Goal: Check status: Check status

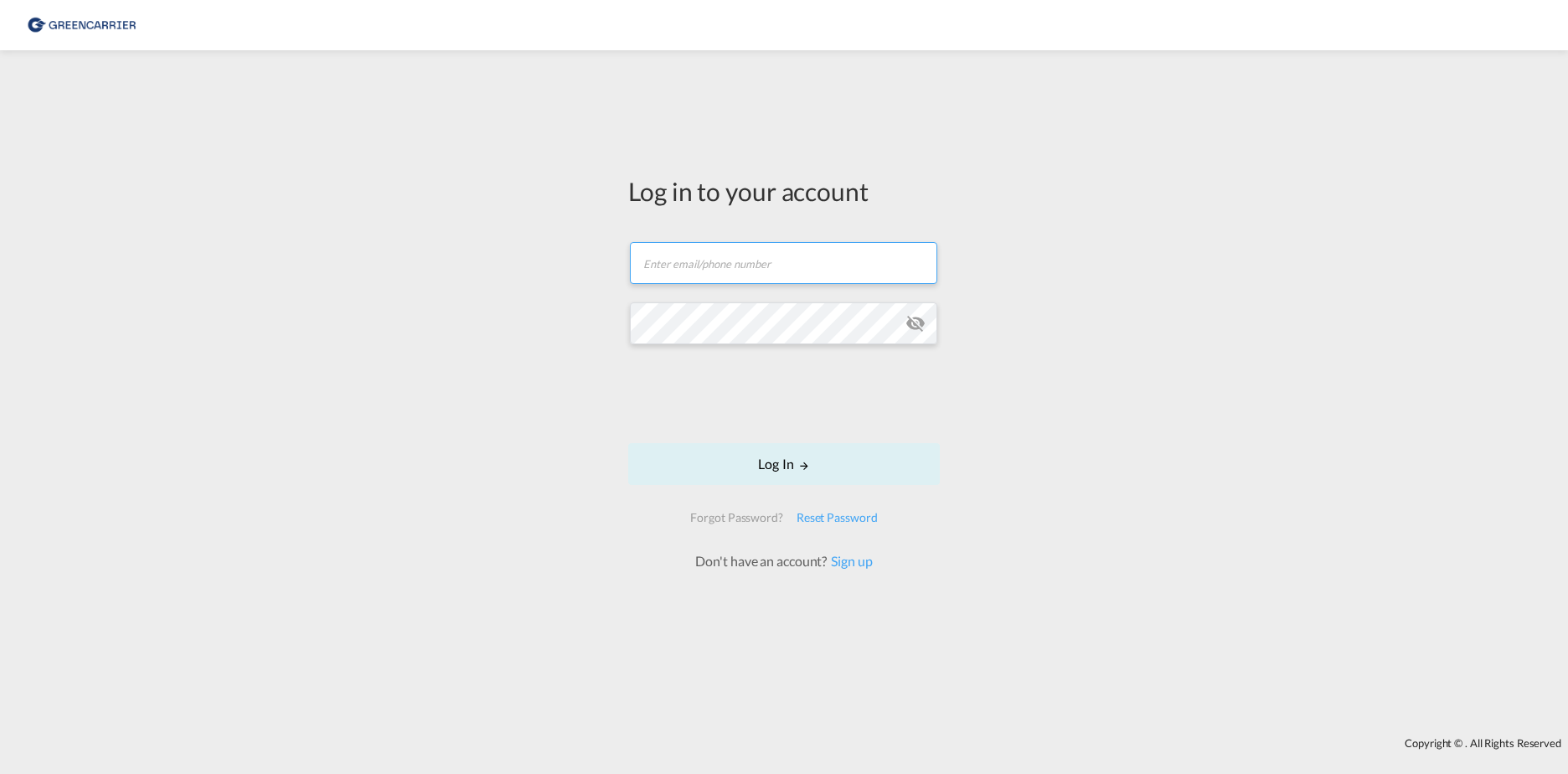
click at [777, 281] on input "text" at bounding box center [783, 262] width 307 height 42
type input "[DOMAIN_NAME][EMAIL_ADDRESS][DOMAIN_NAME]"
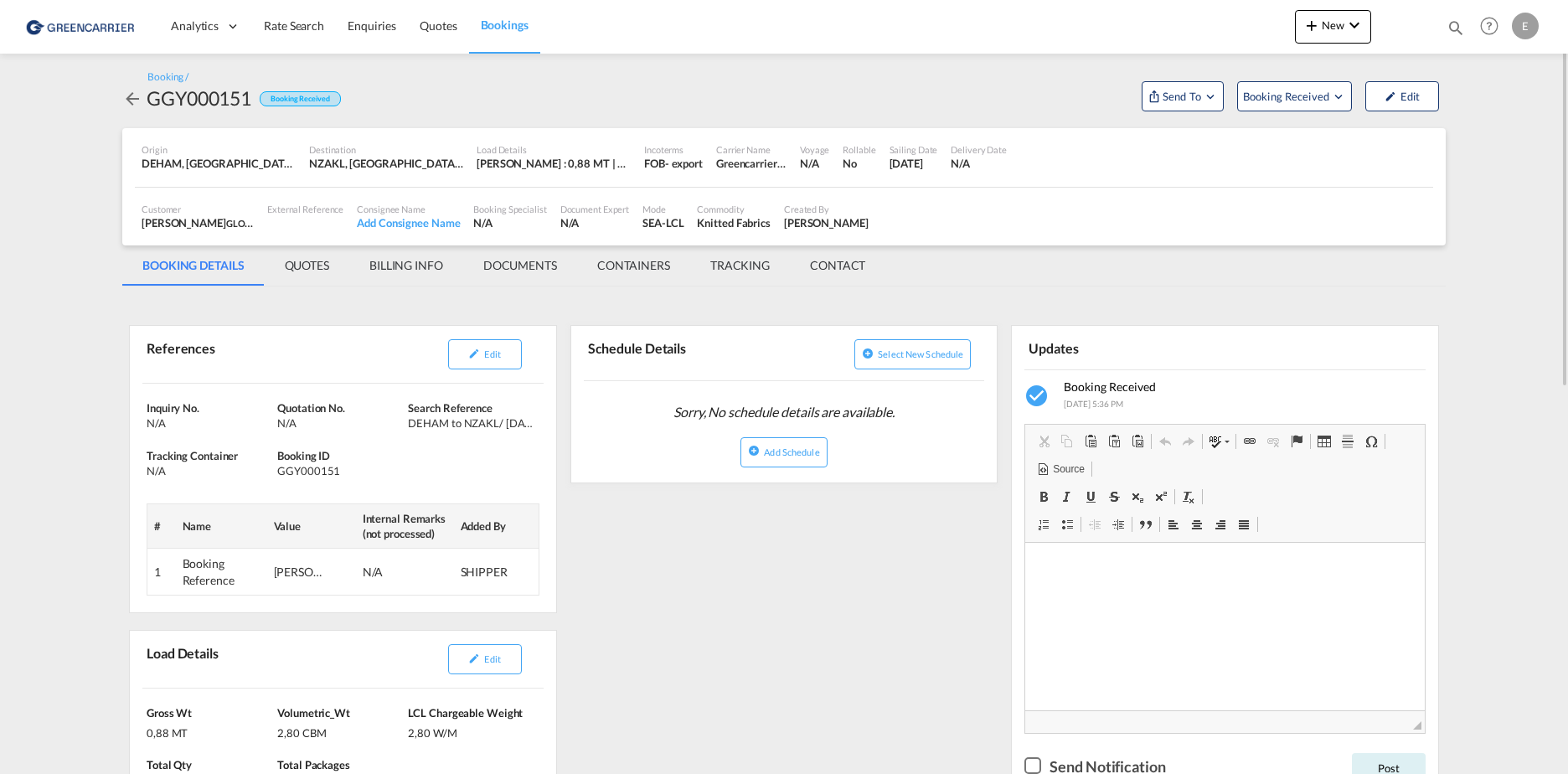
drag, startPoint x: 732, startPoint y: 571, endPoint x: 733, endPoint y: 667, distance: 96.0
drag, startPoint x: 717, startPoint y: 624, endPoint x: 702, endPoint y: 694, distance: 71.6
drag, startPoint x: 1563, startPoint y: 112, endPoint x: 1554, endPoint y: 106, distance: 10.8
click at [1554, 106] on md-content "Analytics Dashboard Rate Search Enquiries Quotes Bookings New Quote Bookings" at bounding box center [784, 387] width 1568 height 774
drag, startPoint x: 249, startPoint y: 98, endPoint x: 137, endPoint y: 100, distance: 112.0
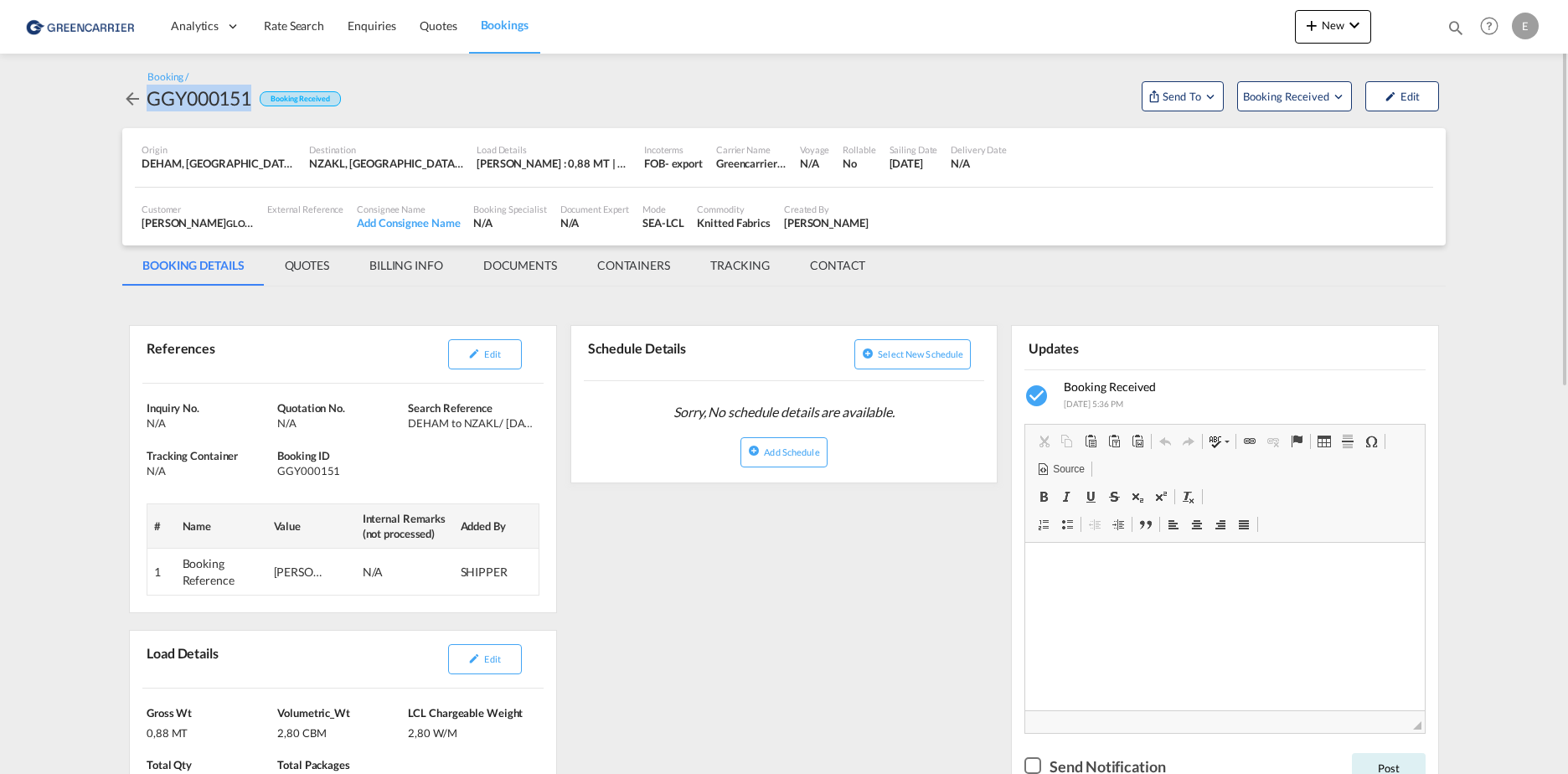
click at [137, 100] on div "GGY000151 Booking Received" at bounding box center [231, 98] width 219 height 27
copy div "GGY000151"
drag, startPoint x: 372, startPoint y: 470, endPoint x: 277, endPoint y: 467, distance: 95.0
click at [277, 467] on div "GGY000151" at bounding box center [340, 471] width 126 height 16
copy div "GGY000151"
